Goal: Navigation & Orientation: Find specific page/section

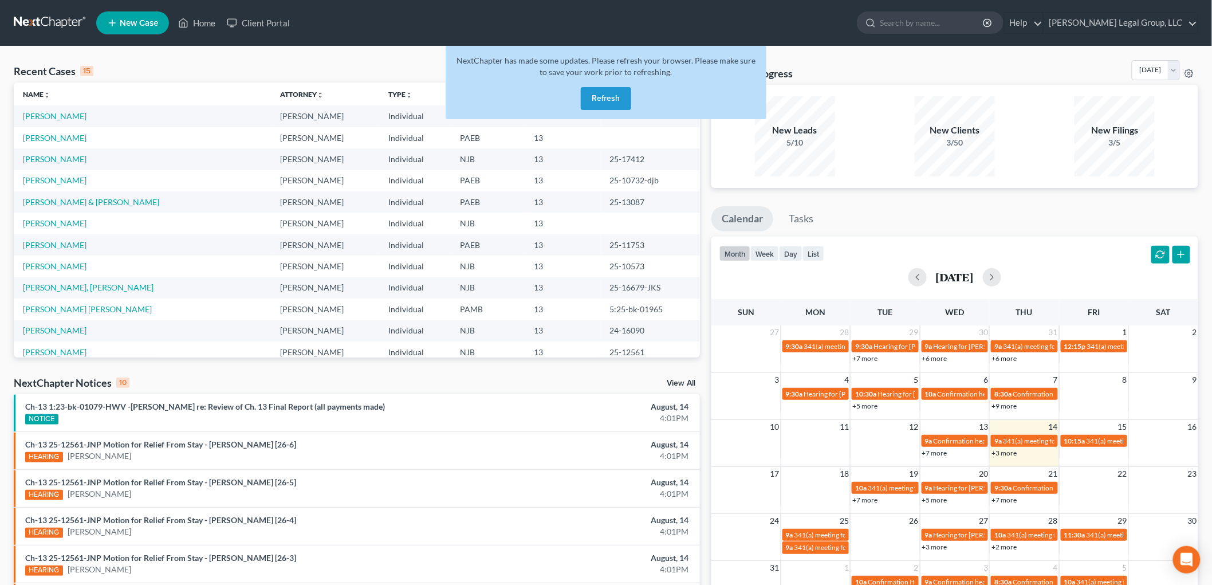
click at [627, 92] on button "Refresh" at bounding box center [606, 98] width 50 height 23
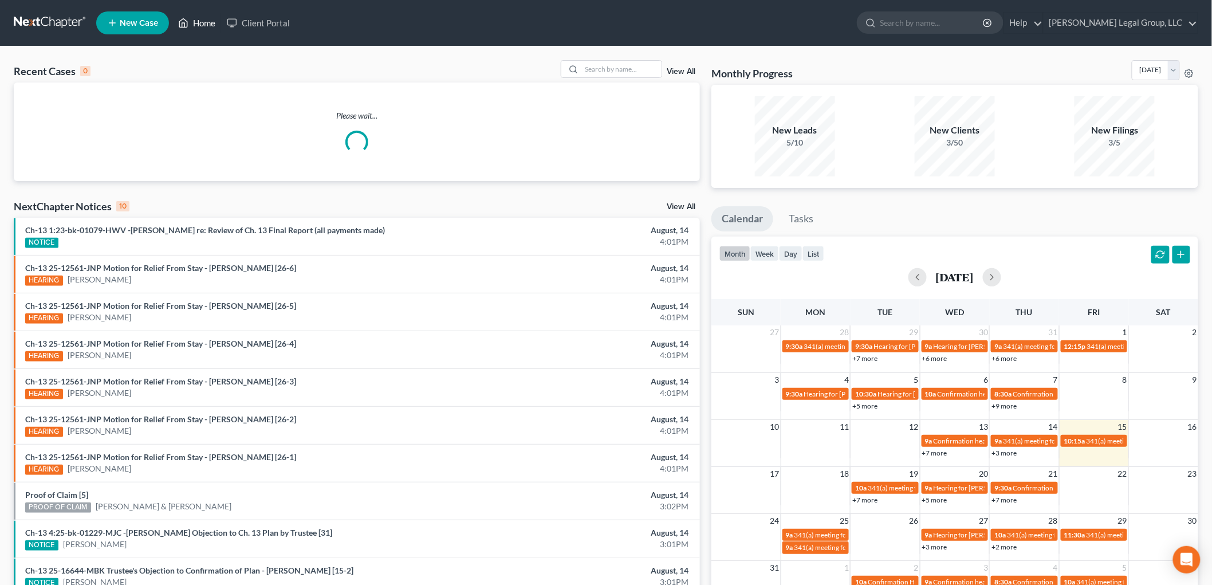
click at [179, 18] on icon at bounding box center [183, 23] width 10 height 14
